Goal: Communication & Community: Answer question/provide support

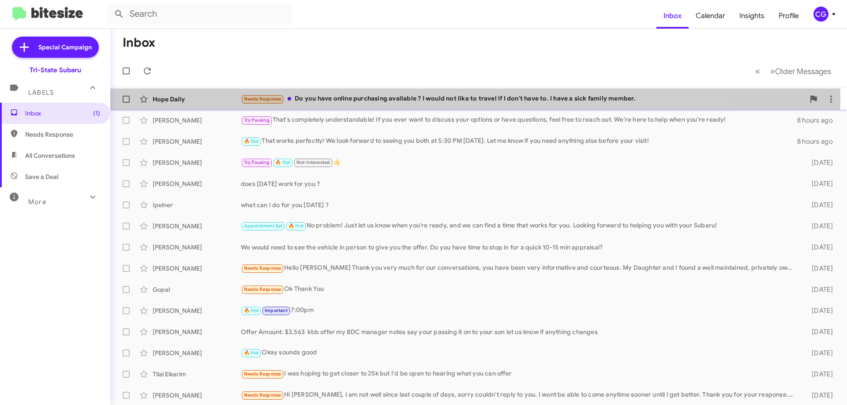
click at [393, 97] on div "Needs Response Do you have online purchasing available ? I would not like to tr…" at bounding box center [523, 99] width 564 height 10
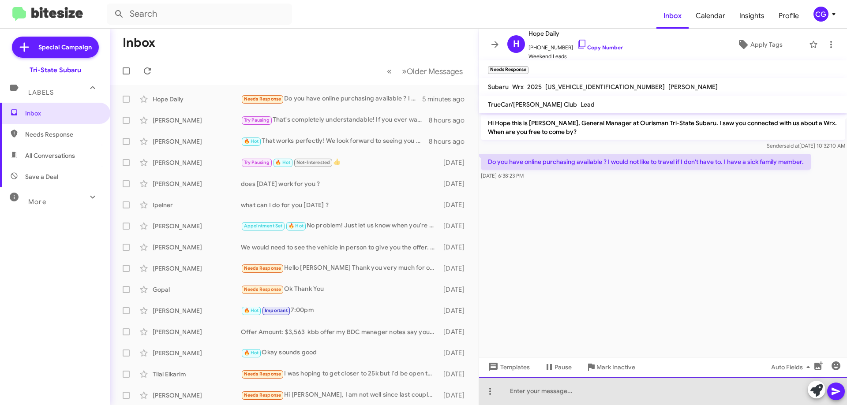
click at [570, 386] on div at bounding box center [663, 391] width 368 height 28
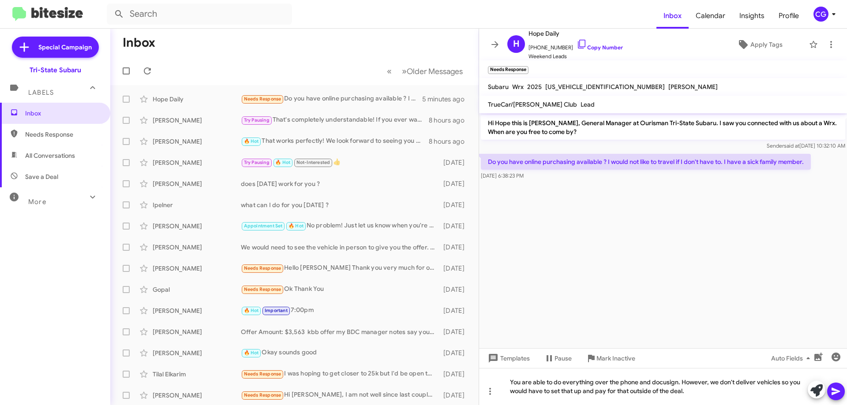
click at [838, 396] on icon at bounding box center [836, 391] width 11 height 11
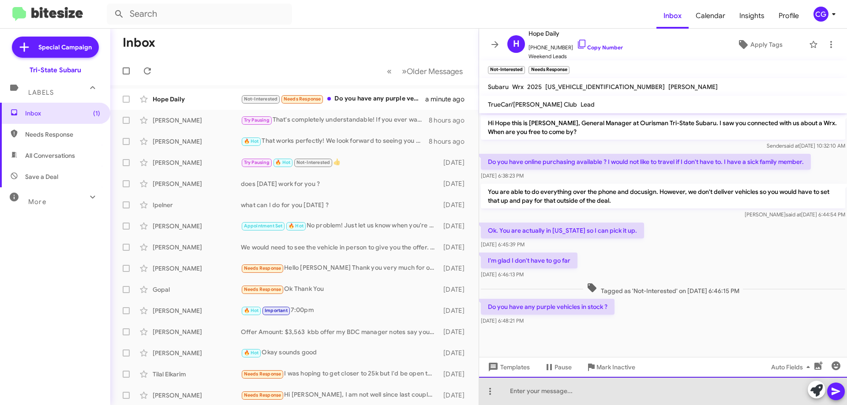
click at [578, 391] on div at bounding box center [663, 391] width 368 height 28
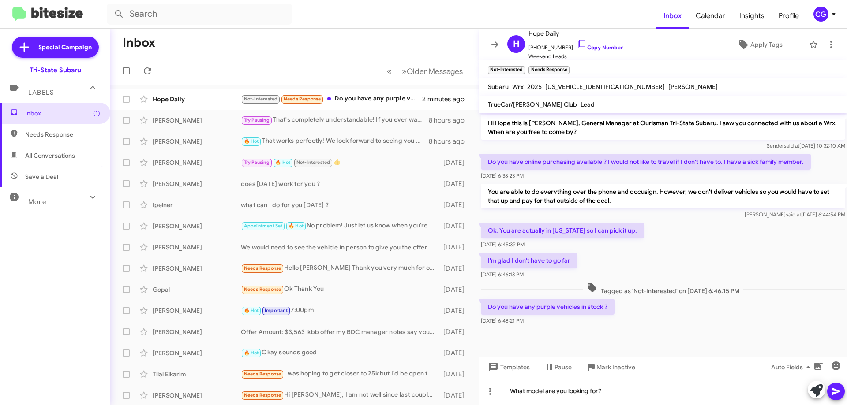
click at [835, 390] on icon at bounding box center [836, 391] width 8 height 7
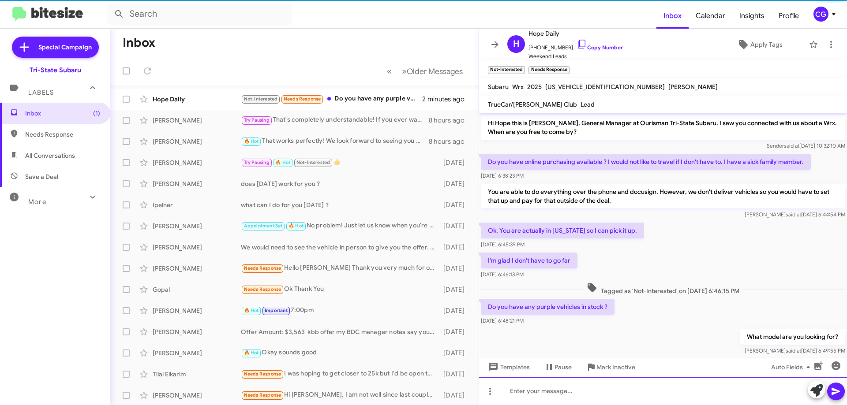
scroll to position [18, 0]
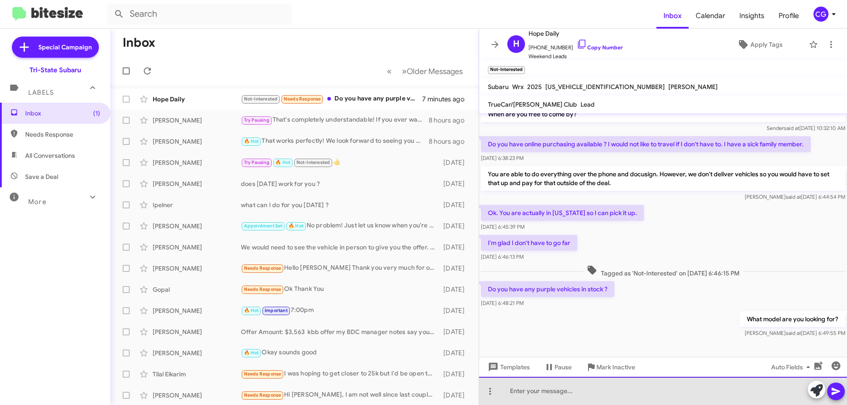
click at [594, 390] on div at bounding box center [663, 391] width 368 height 28
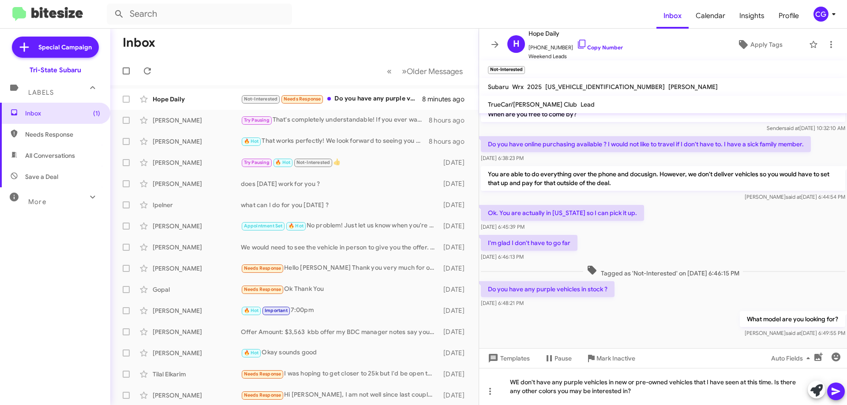
click at [833, 393] on icon at bounding box center [836, 391] width 8 height 7
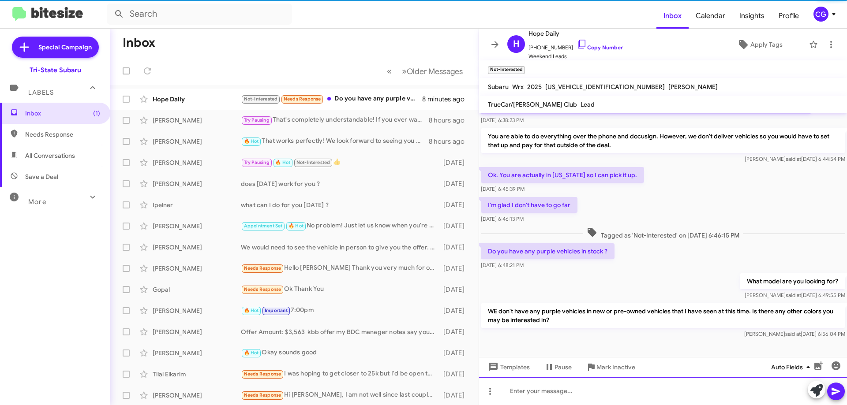
scroll to position [59, 0]
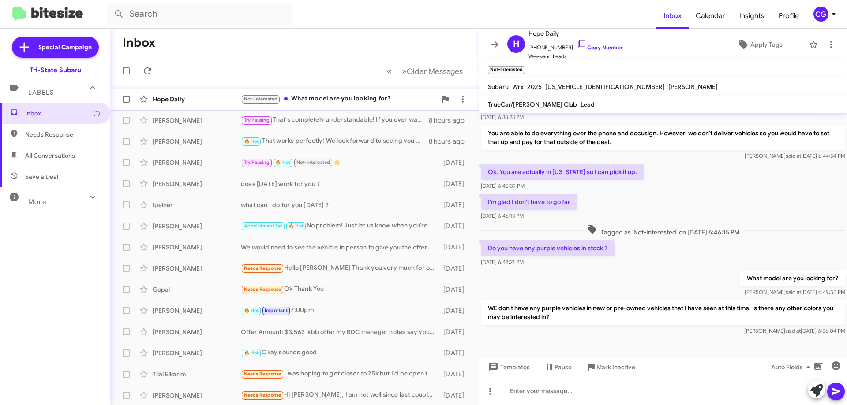
click at [341, 100] on div "Not-Interested What model are you looking for?" at bounding box center [338, 99] width 195 height 10
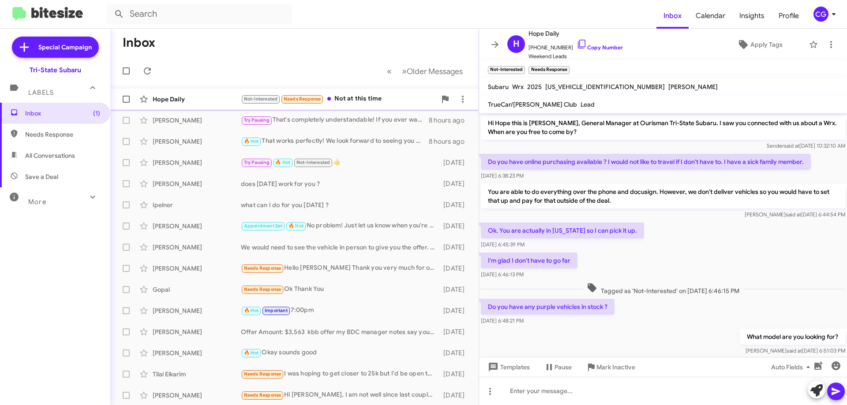
click at [366, 100] on div "Not-Interested Needs Response Not at this time" at bounding box center [338, 99] width 195 height 10
